Goal: Task Accomplishment & Management: Manage account settings

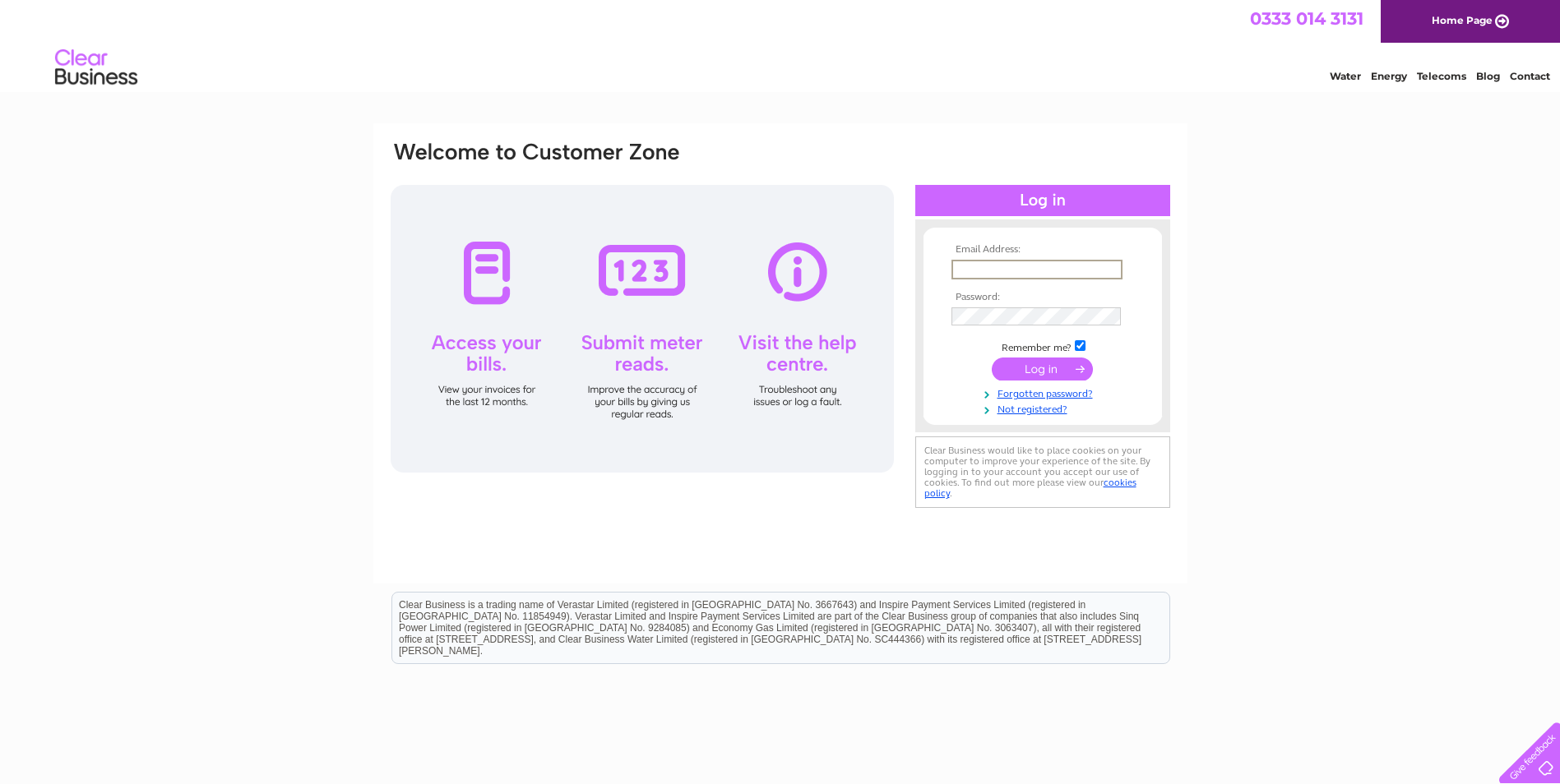
click at [983, 271] on input "text" at bounding box center [1037, 269] width 171 height 19
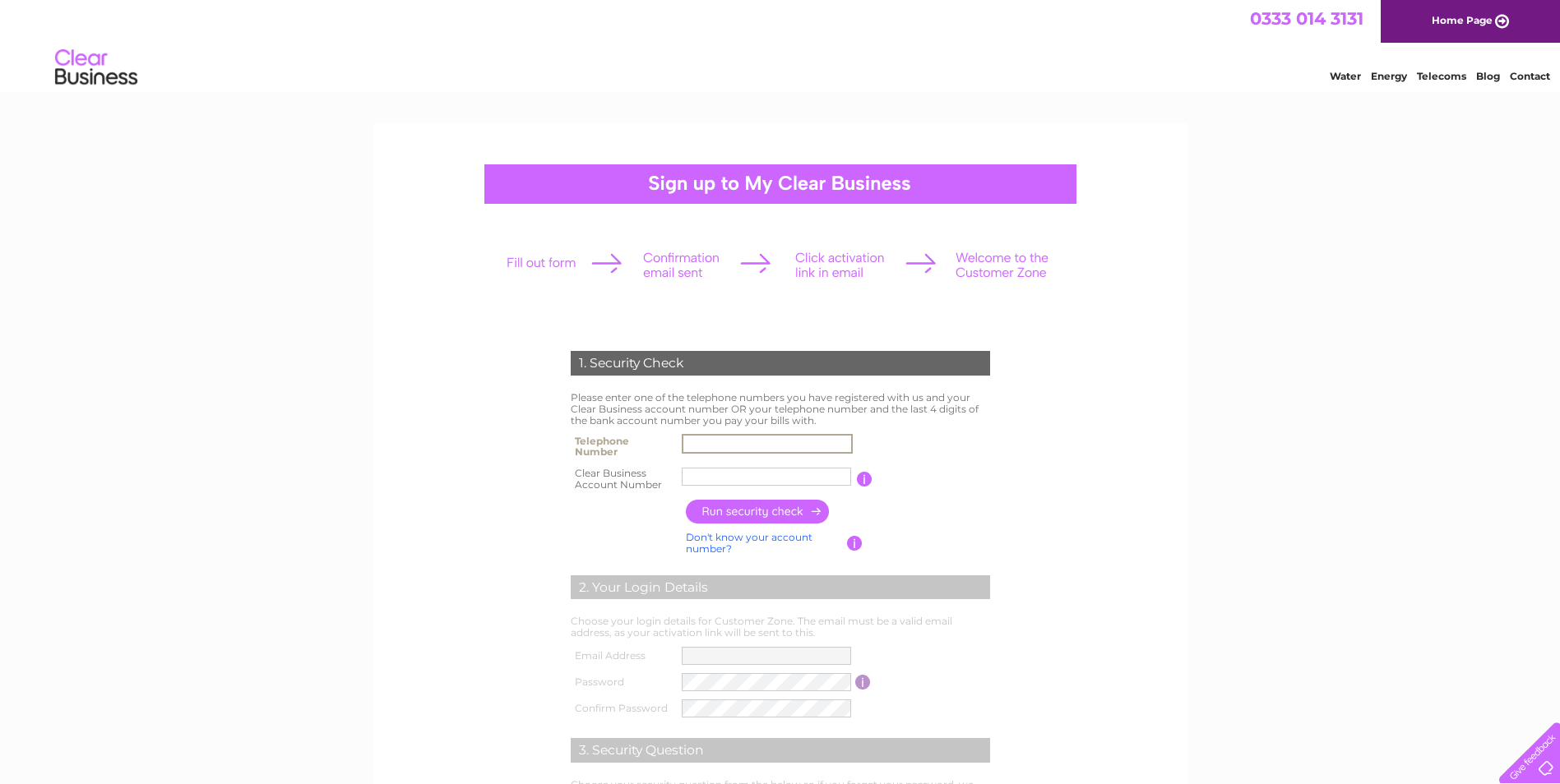
click at [735, 452] on input "text" at bounding box center [767, 444] width 171 height 19
type input "01333311890"
click at [708, 479] on input "text" at bounding box center [767, 476] width 171 height 19
type input "CB375329"
click at [747, 514] on input "button" at bounding box center [757, 511] width 145 height 24
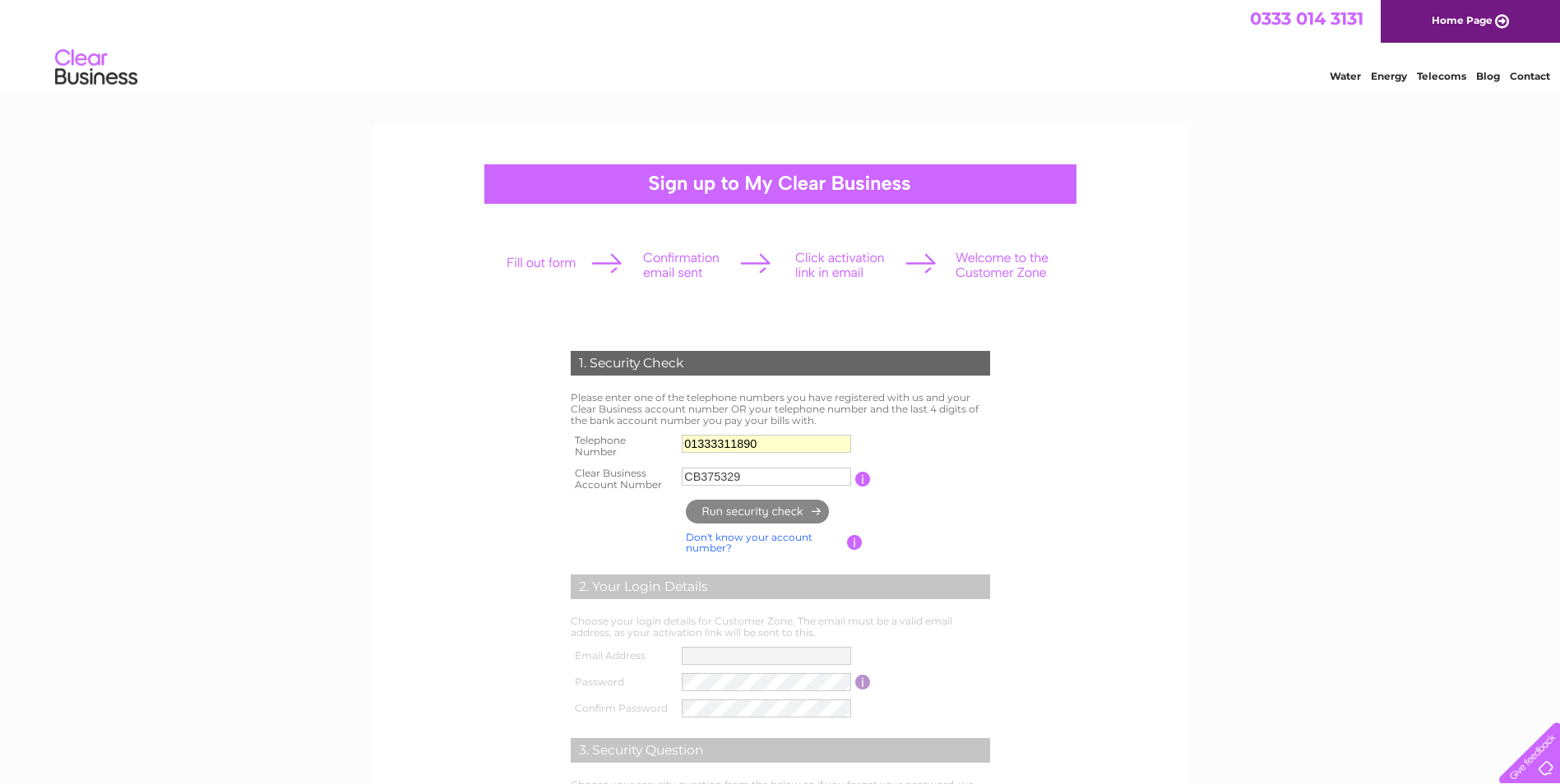
type input "**********"
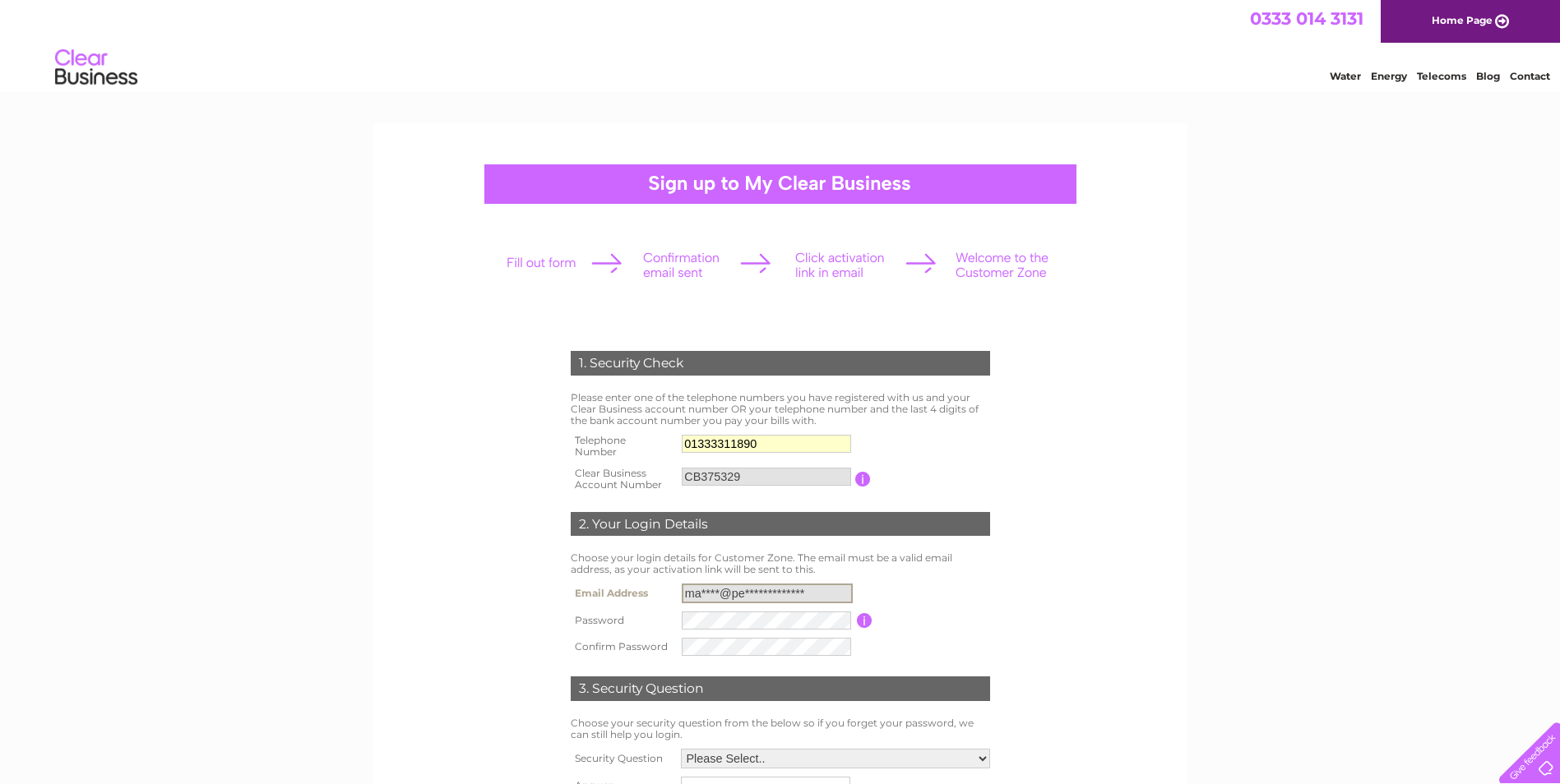
drag, startPoint x: 826, startPoint y: 594, endPoint x: 659, endPoint y: 608, distance: 167.6
click at [659, 608] on tbody "**********" at bounding box center [780, 619] width 428 height 81
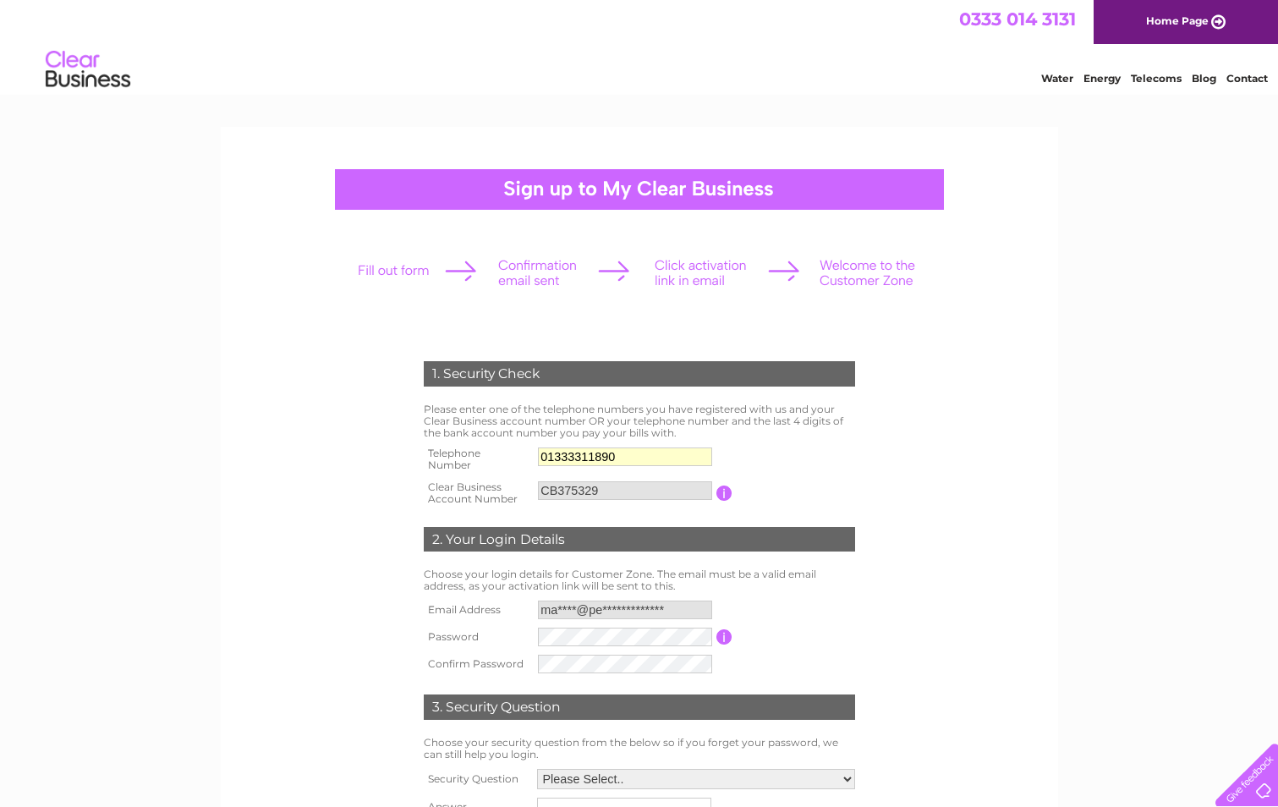
click at [905, 447] on form "1. Security Check Please enter one of the telephone numbers you have registered…" at bounding box center [639, 611] width 805 height 568
click at [930, 632] on form "1. Security Check Please enter one of the telephone numbers you have registered…" at bounding box center [639, 611] width 805 height 568
click at [703, 636] on span at bounding box center [703, 637] width 14 height 14
click at [968, 640] on form "1. Security Check Please enter one of the telephone numbers you have registered…" at bounding box center [639, 611] width 805 height 568
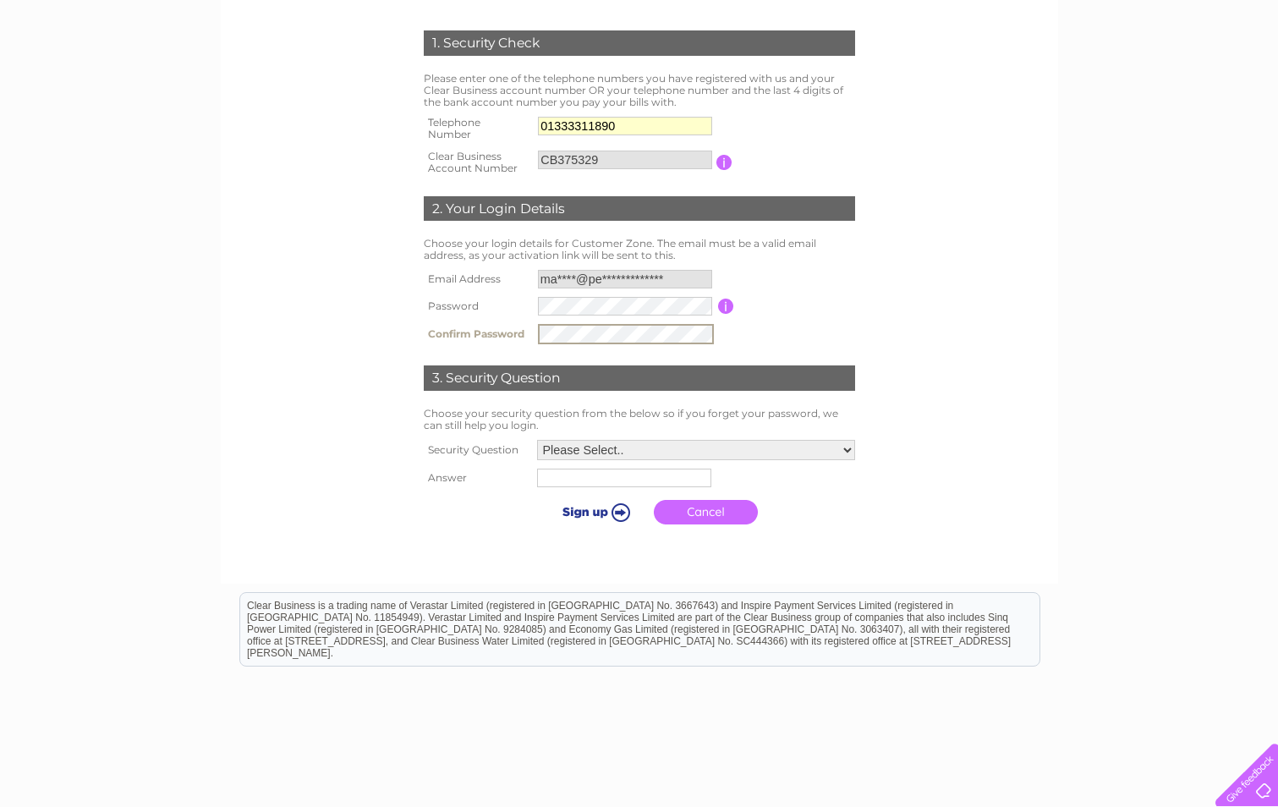
scroll to position [338, 0]
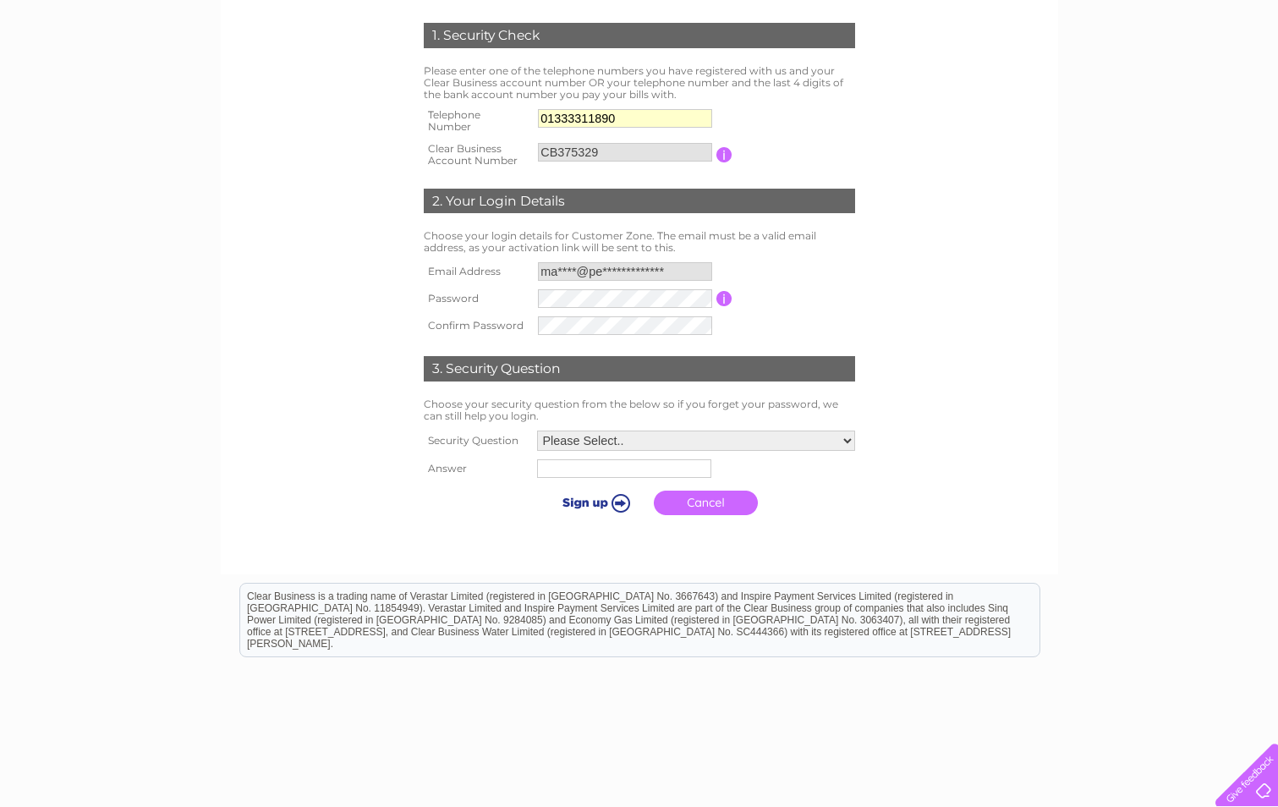
click at [393, 551] on div at bounding box center [639, 541] width 514 height 34
click at [843, 439] on select "Please Select.. In what town or city was your first job? In what town or city d…" at bounding box center [696, 441] width 318 height 20
select select "2"
click at [535, 431] on select "Please Select.. In what town or city was your first job? In what town or city d…" at bounding box center [695, 442] width 320 height 22
click at [559, 476] on input "text" at bounding box center [625, 469] width 176 height 20
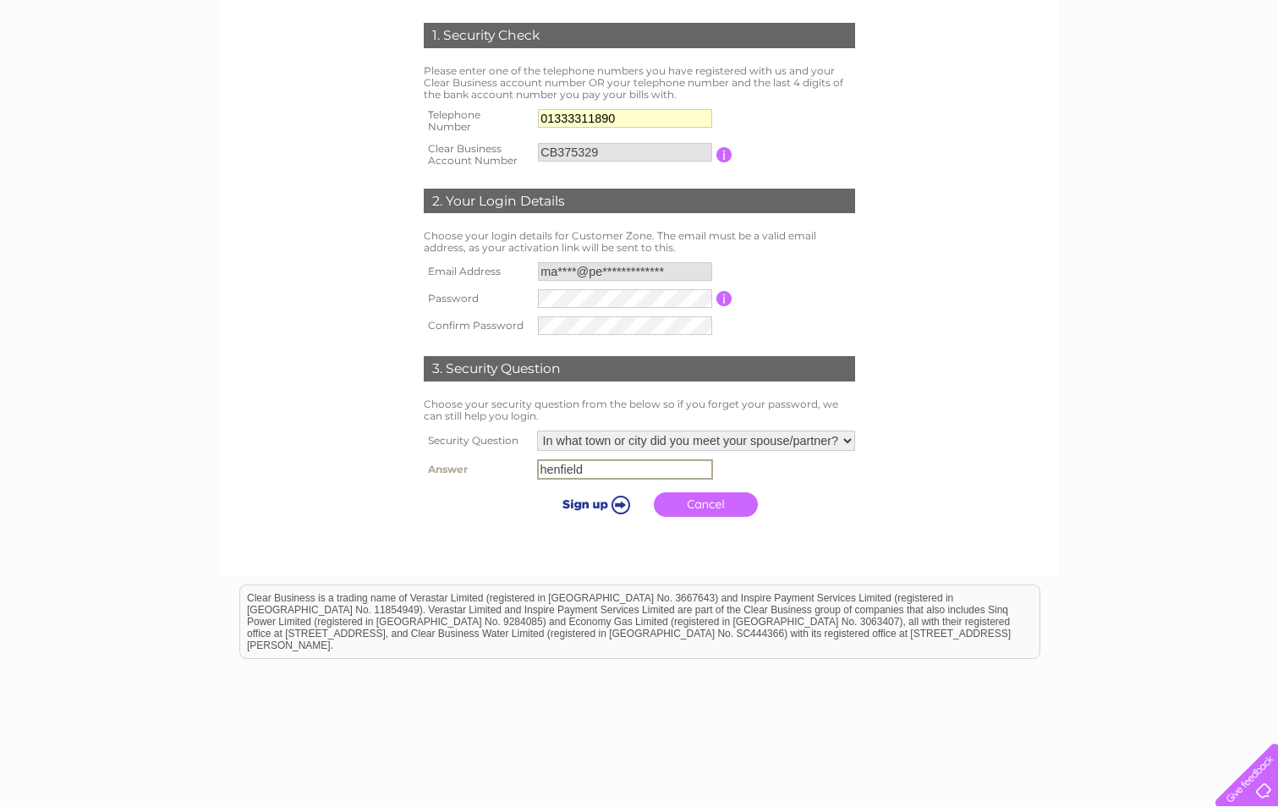
type input "henfield"
click at [584, 508] on input "submit" at bounding box center [593, 504] width 104 height 24
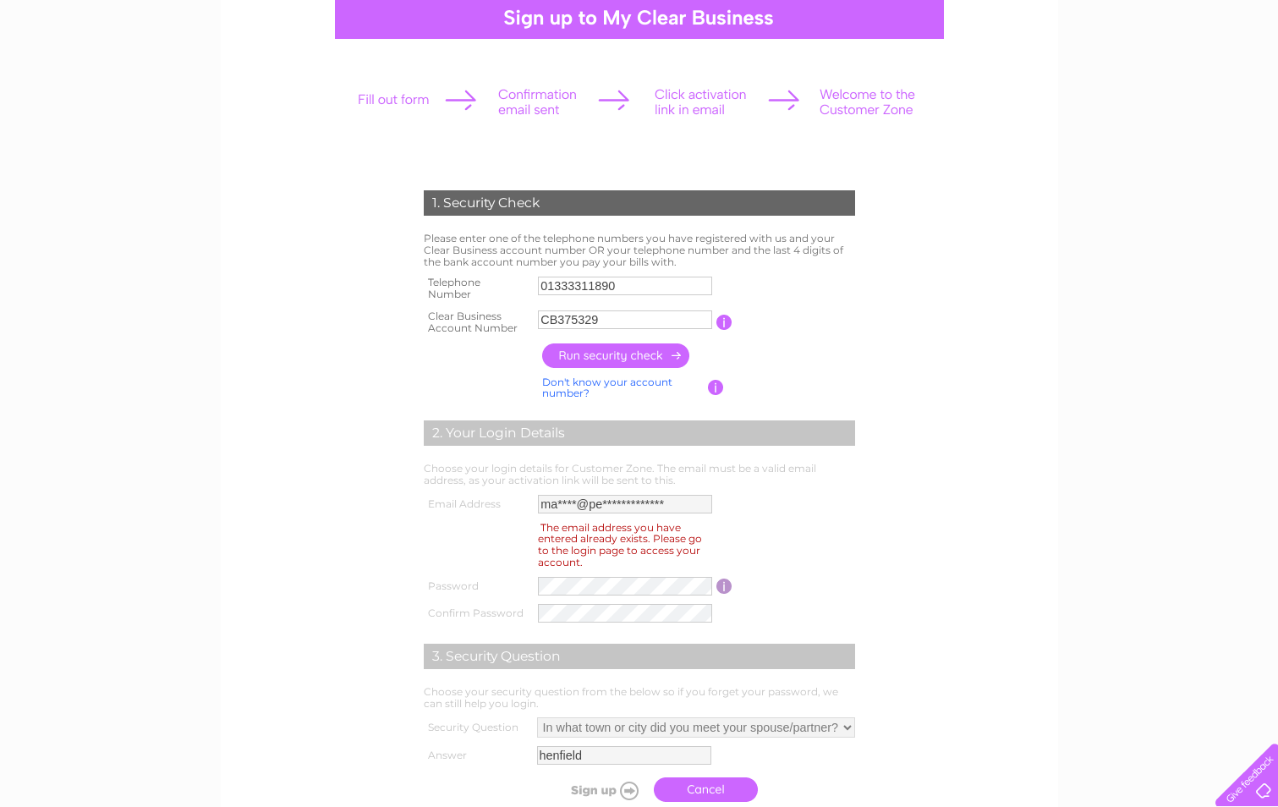
scroll to position [254, 0]
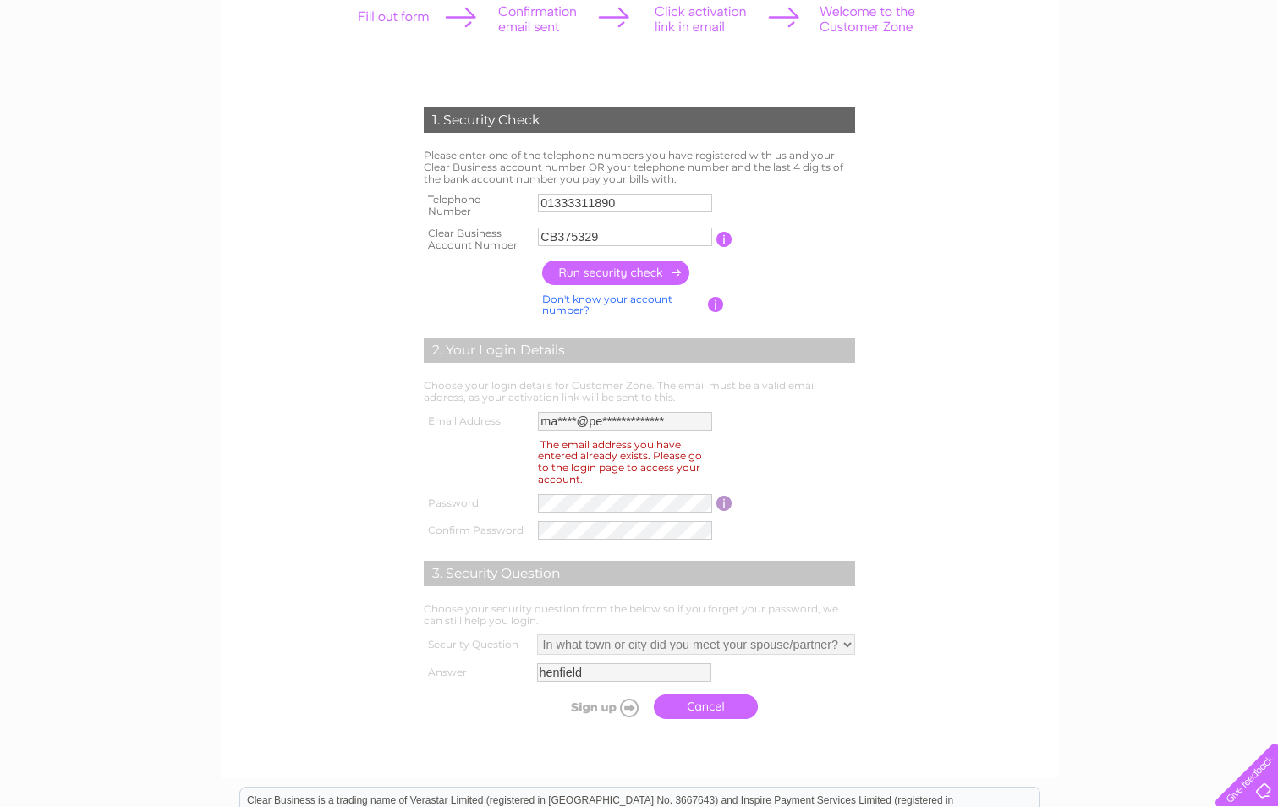
click at [602, 272] on input "button" at bounding box center [616, 273] width 149 height 25
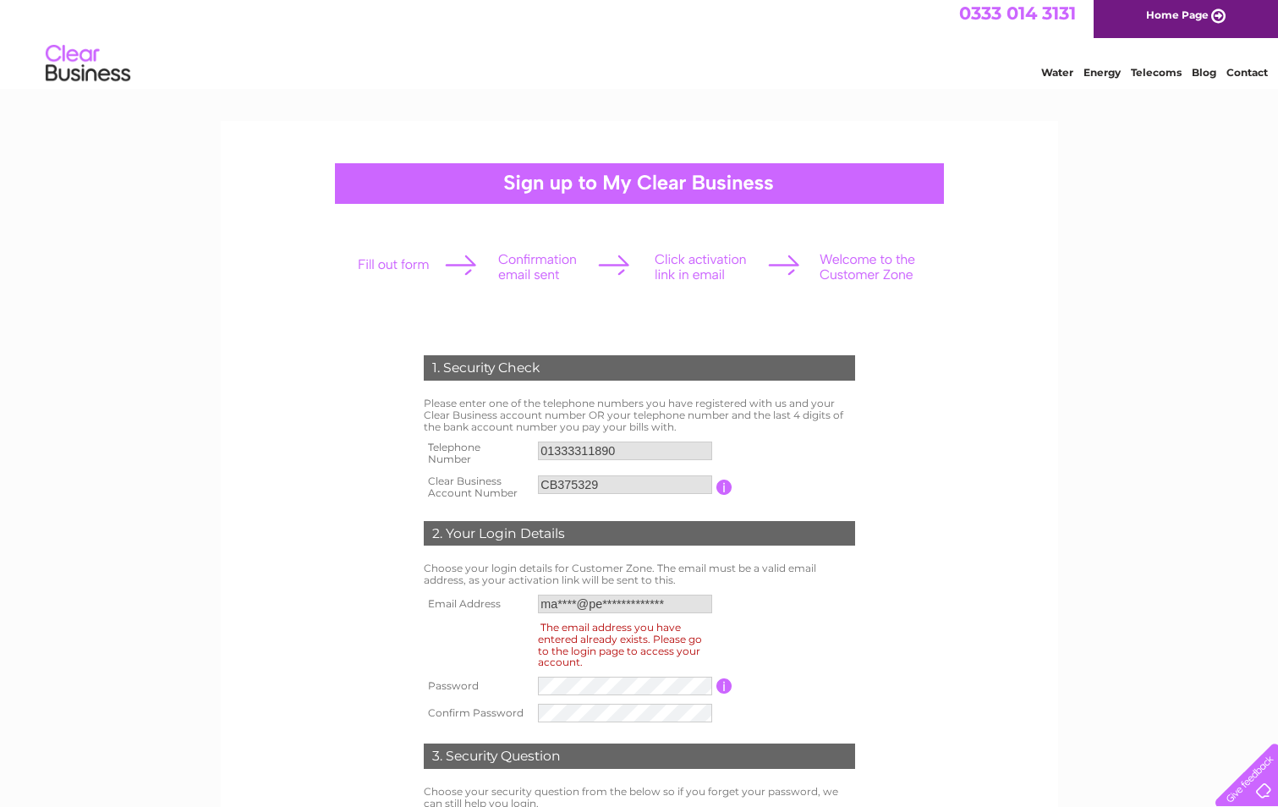
scroll to position [0, 0]
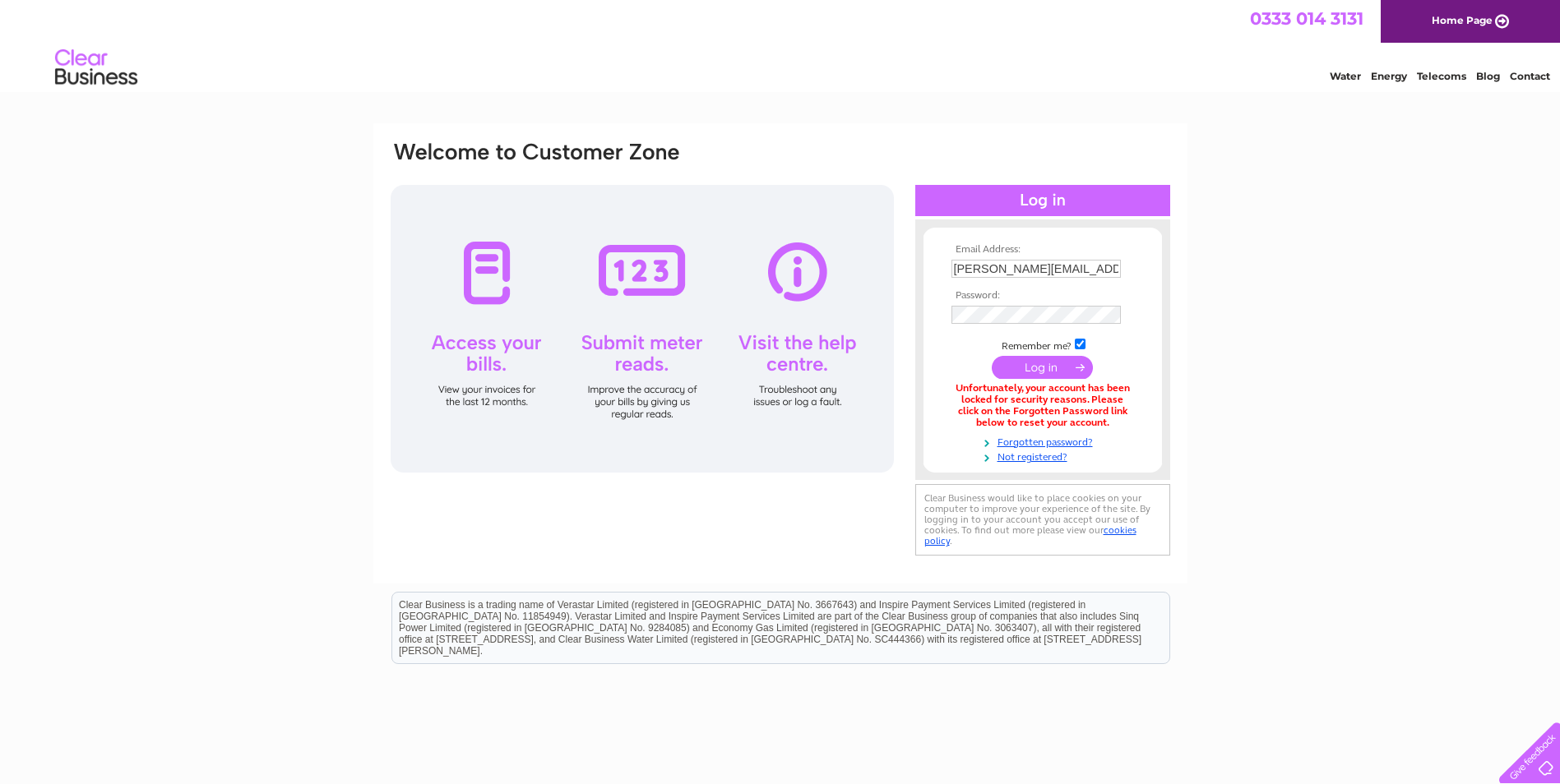
click at [1033, 365] on input "submit" at bounding box center [1042, 367] width 101 height 23
click at [1038, 444] on link "Forgotten password?" at bounding box center [1045, 441] width 187 height 16
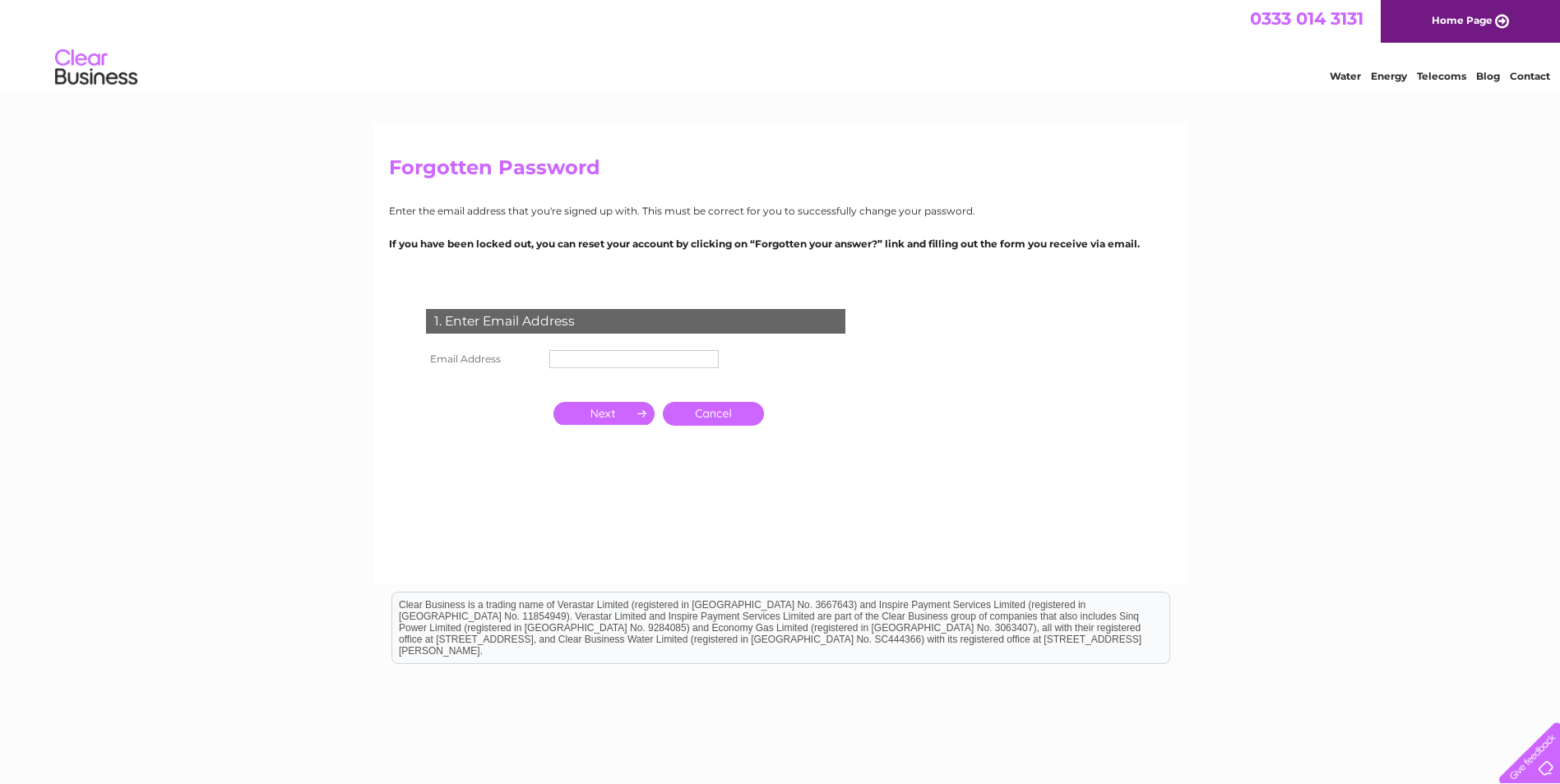
click at [616, 356] on input "text" at bounding box center [634, 358] width 169 height 18
type input "[PERSON_NAME][EMAIL_ADDRESS][DOMAIN_NAME][PERSON_NAME]"
click at [613, 414] on input "button" at bounding box center [604, 414] width 101 height 23
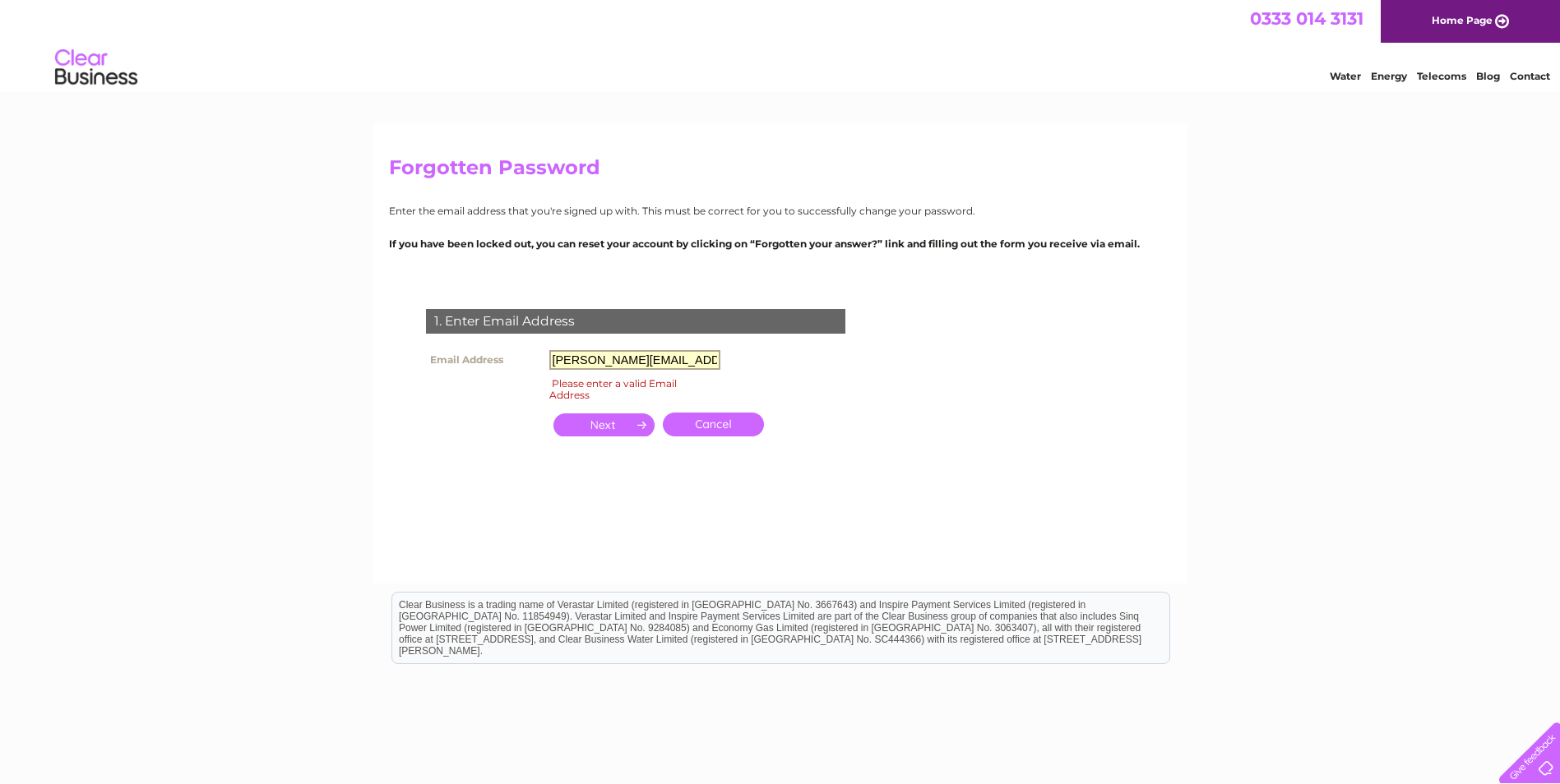
click at [689, 363] on input "[PERSON_NAME][EMAIL_ADDRESS][DOMAIN_NAME][PERSON_NAME]" at bounding box center [635, 359] width 171 height 19
type input "[PERSON_NAME][EMAIL_ADDRESS][PERSON_NAME][DOMAIN_NAME]"
click at [606, 424] on input "button" at bounding box center [604, 425] width 101 height 23
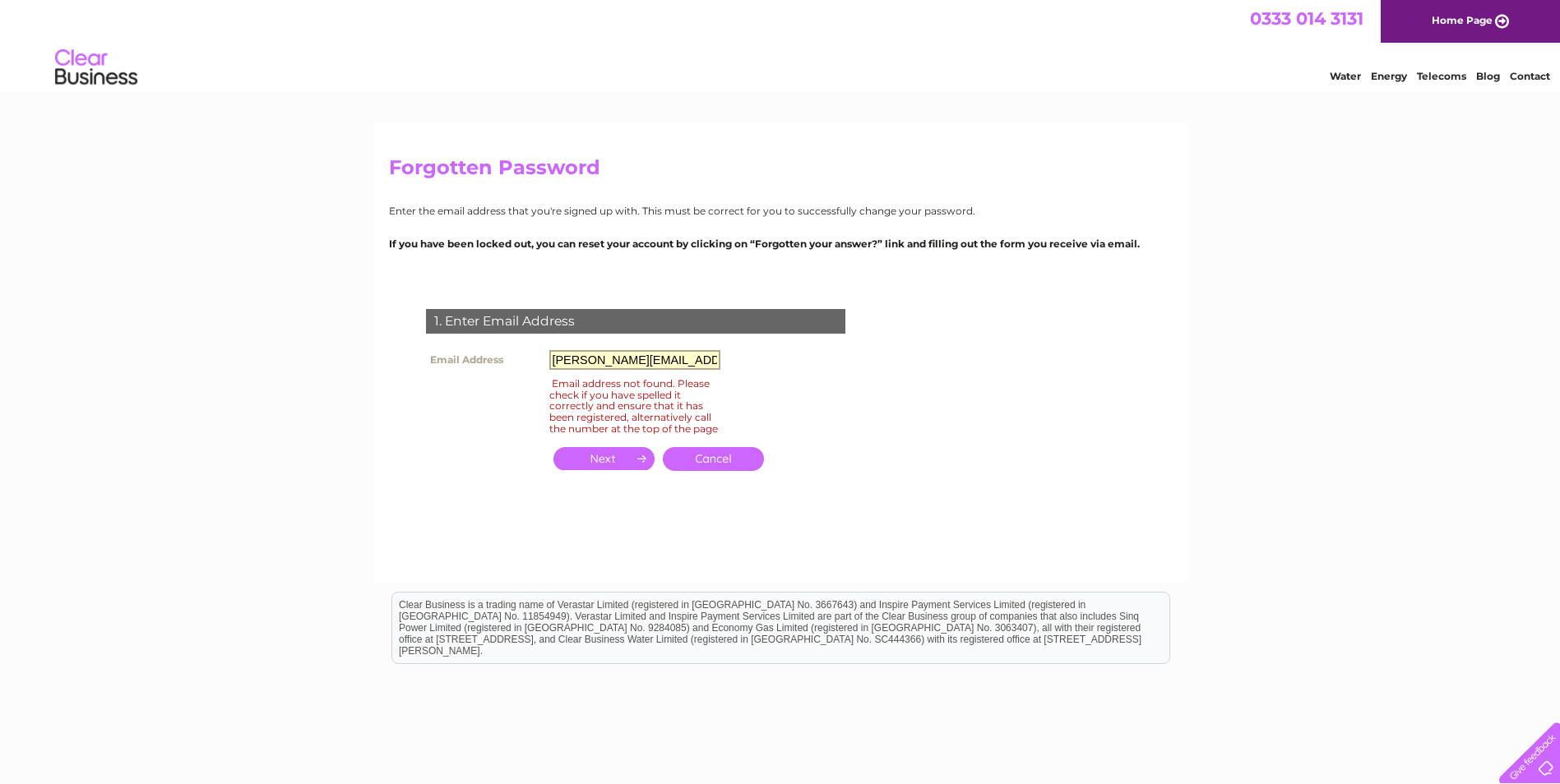
drag, startPoint x: 691, startPoint y: 358, endPoint x: 521, endPoint y: 380, distance: 171.4
click at [522, 379] on tbody "Email Address [PERSON_NAME][EMAIL_ADDRESS][PERSON_NAME][DOMAIN_NAME] Email addr…" at bounding box center [572, 392] width 302 height 93
click at [711, 358] on span at bounding box center [711, 360] width 14 height 14
type input "[PERSON_NAME][EMAIL_ADDRESS][DOMAIN_NAME][PERSON_NAME]"
click at [601, 470] on input "button" at bounding box center [604, 459] width 101 height 23
